Goal: Find specific page/section: Find specific page/section

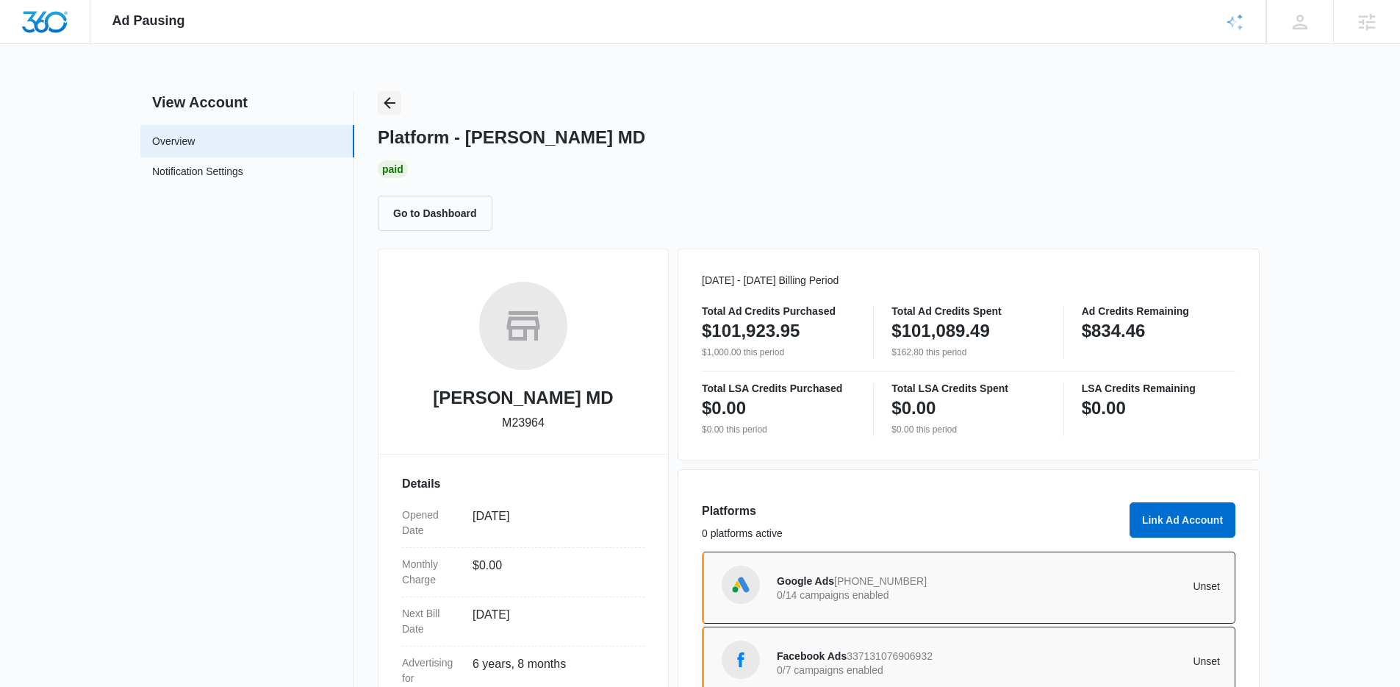
click at [401, 112] on div "Platform - [PERSON_NAME] MD Paid Go to Dashboard" at bounding box center [819, 161] width 882 height 140
click at [379, 103] on button "Back" at bounding box center [390, 103] width 24 height 24
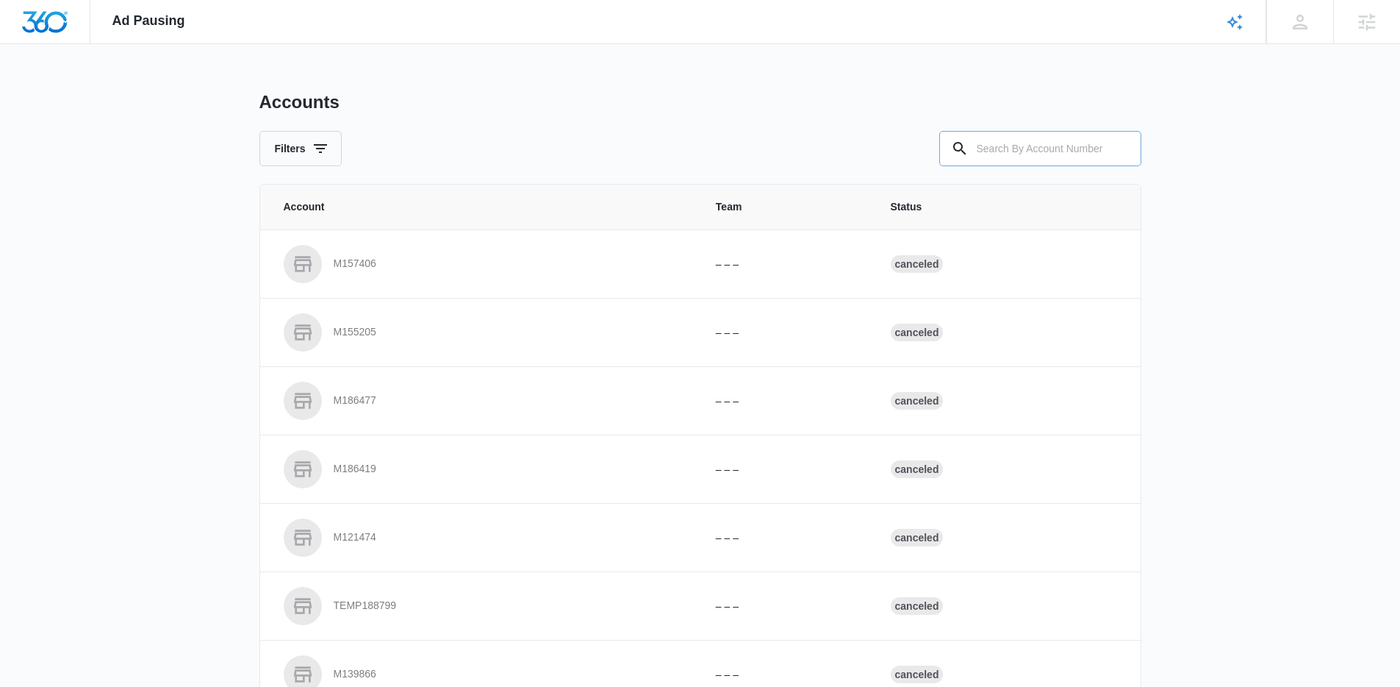
click at [1000, 148] on input "text" at bounding box center [1040, 148] width 202 height 35
paste input "M329944"
type input "M329944"
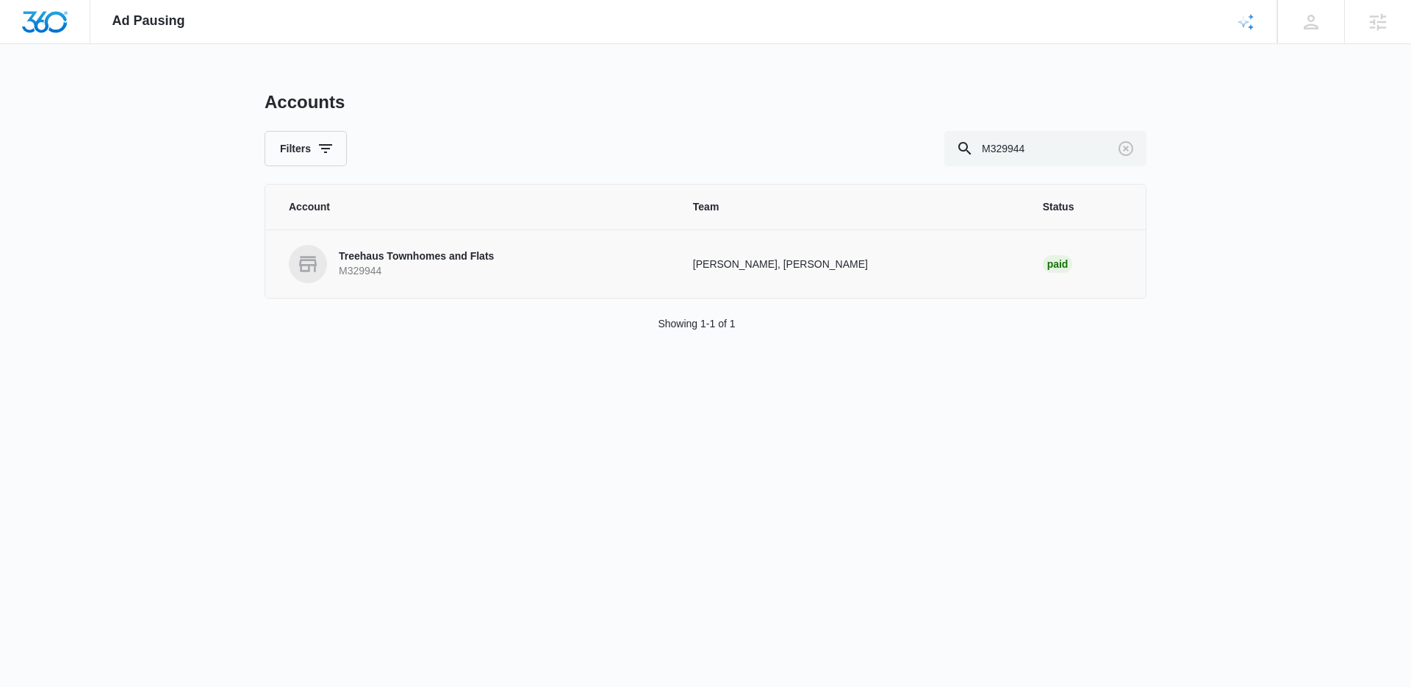
click at [339, 274] on p "M329944" at bounding box center [416, 271] width 155 height 15
